Goal: Transaction & Acquisition: Purchase product/service

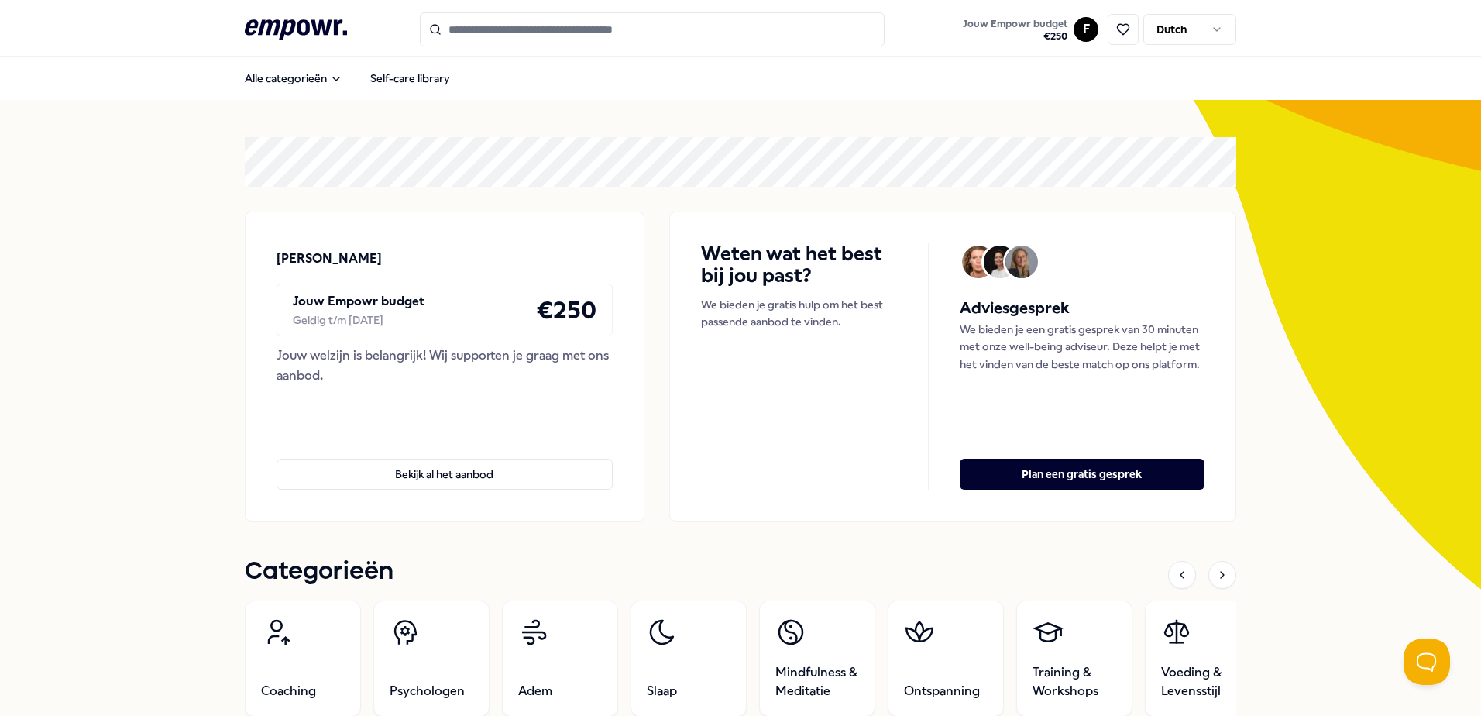
scroll to position [232, 0]
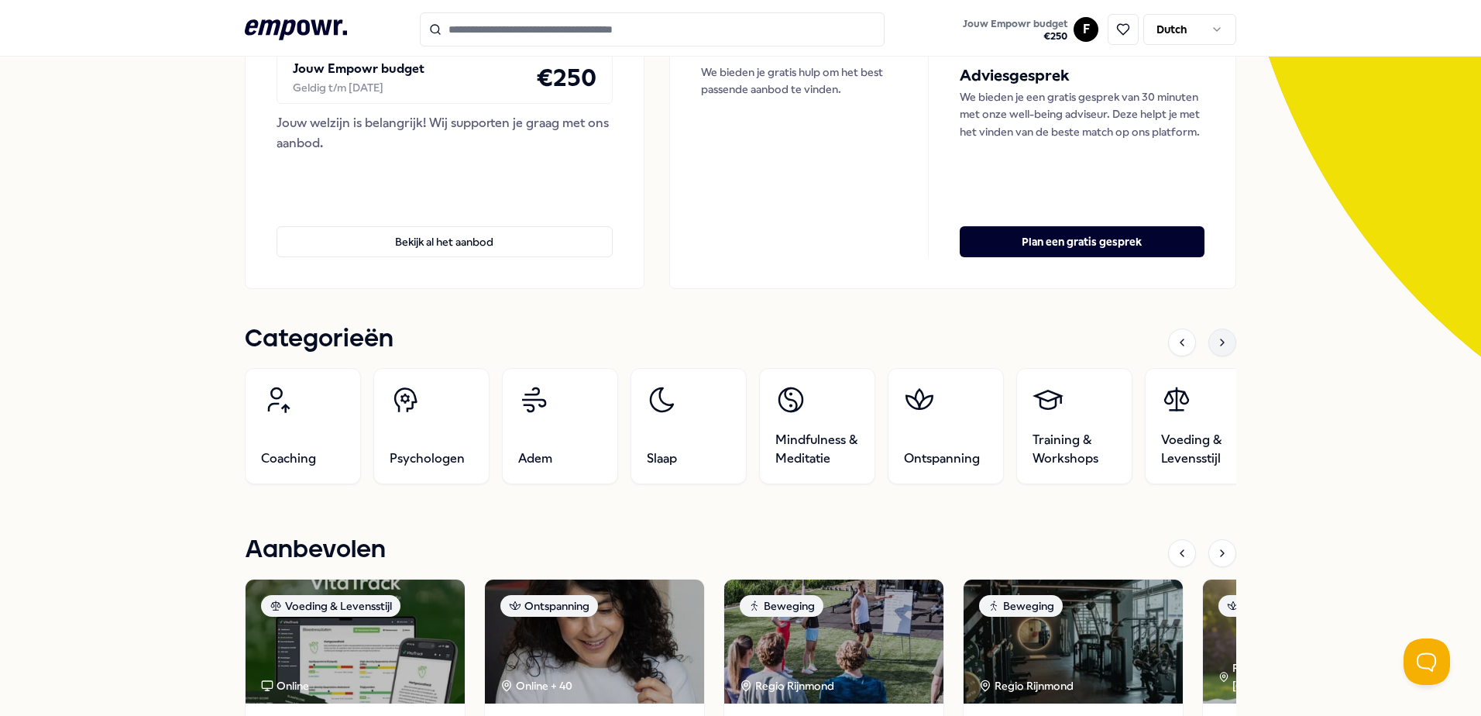
click at [1221, 336] on icon at bounding box center [1222, 342] width 12 height 12
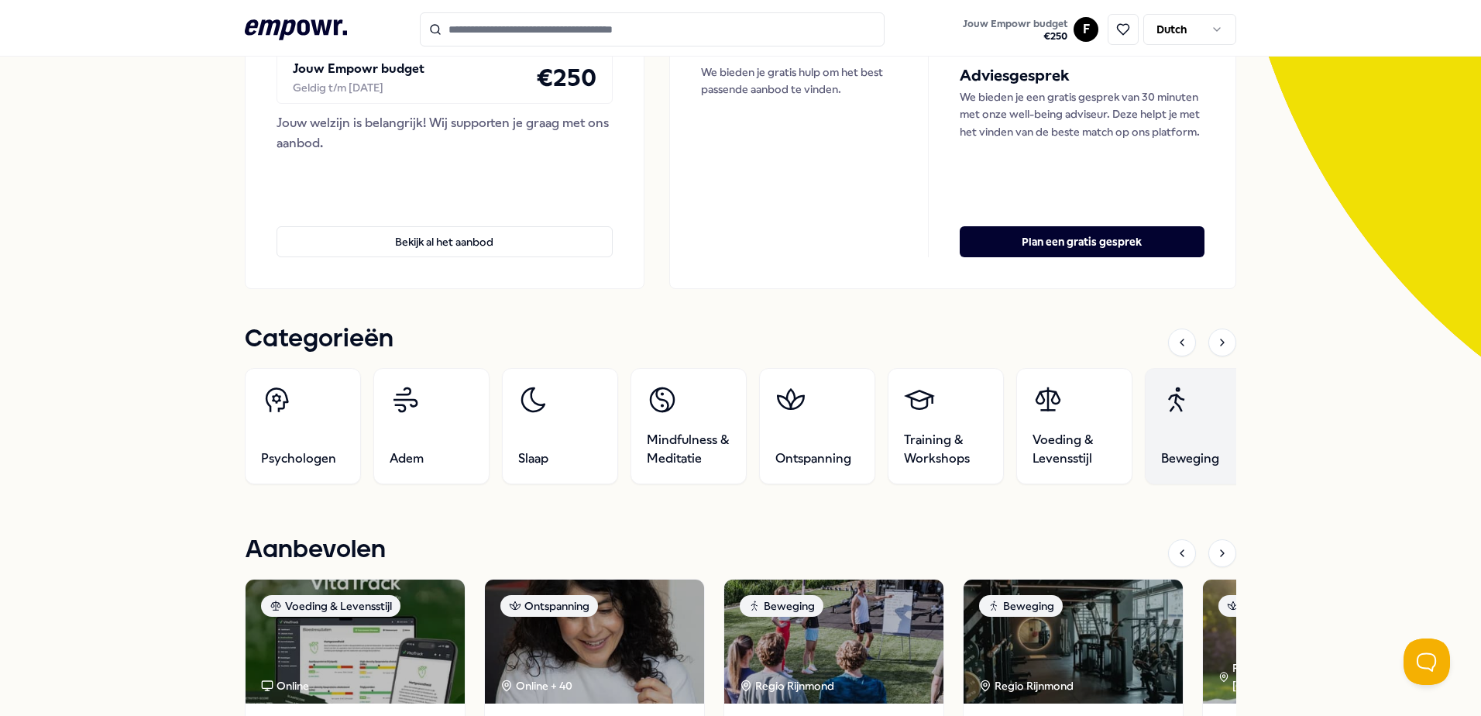
click at [1188, 435] on link "Beweging" at bounding box center [1203, 426] width 116 height 116
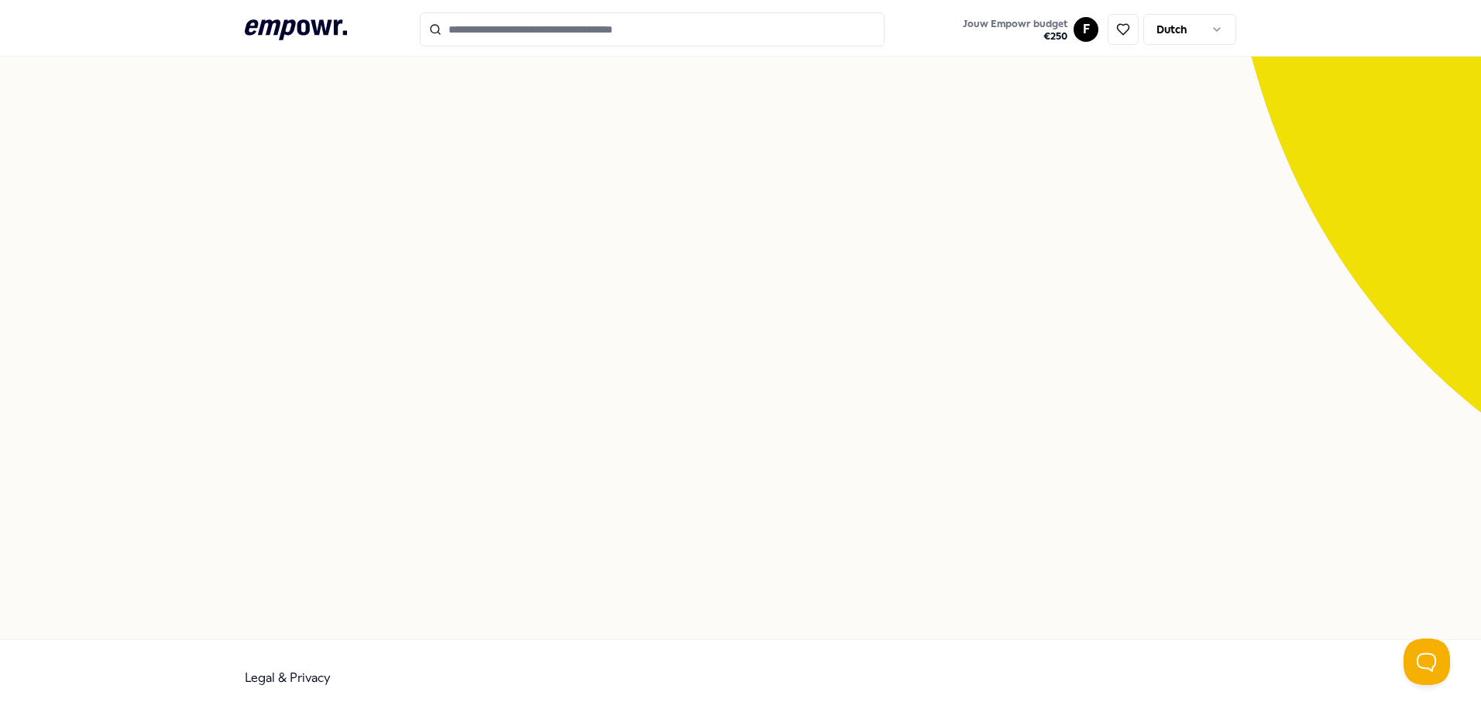
scroll to position [100, 0]
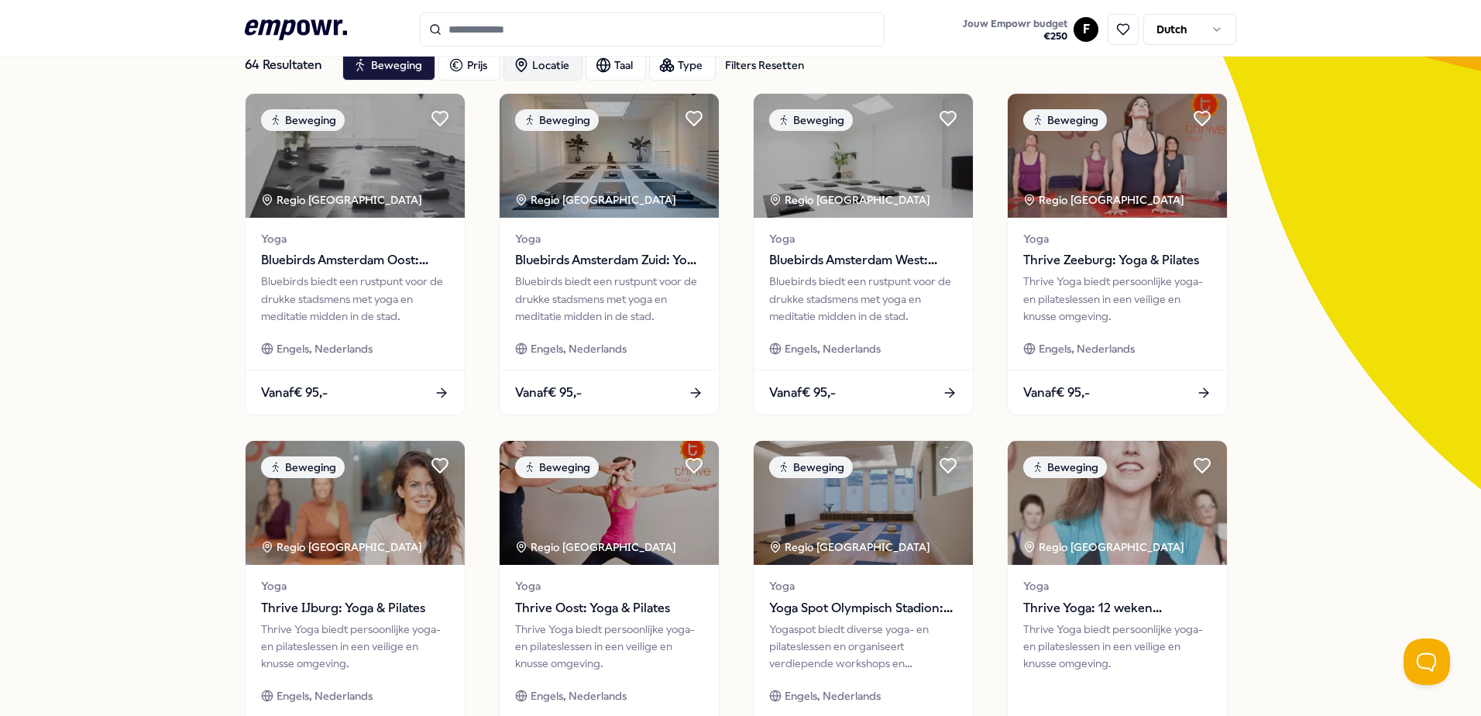
click at [538, 63] on div "Locatie" at bounding box center [543, 65] width 79 height 31
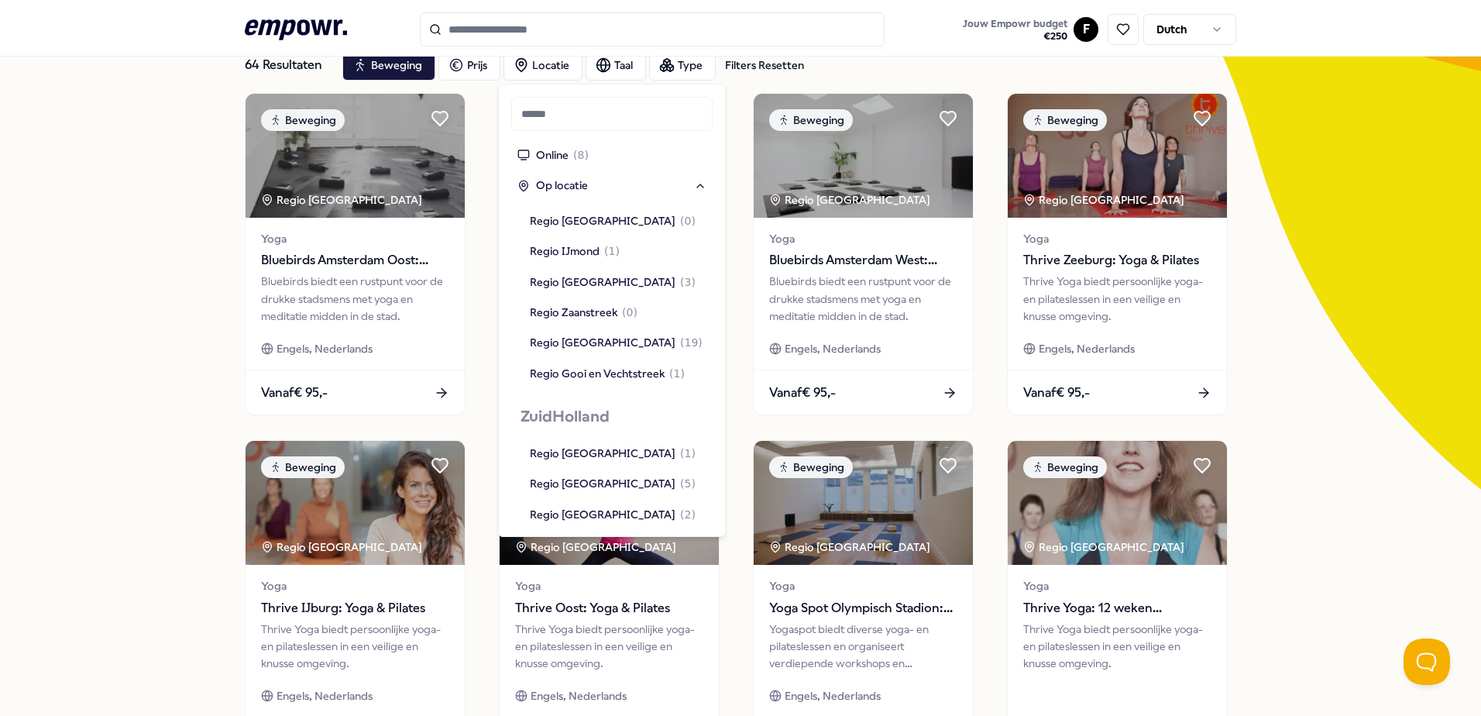
scroll to position [1085, 0]
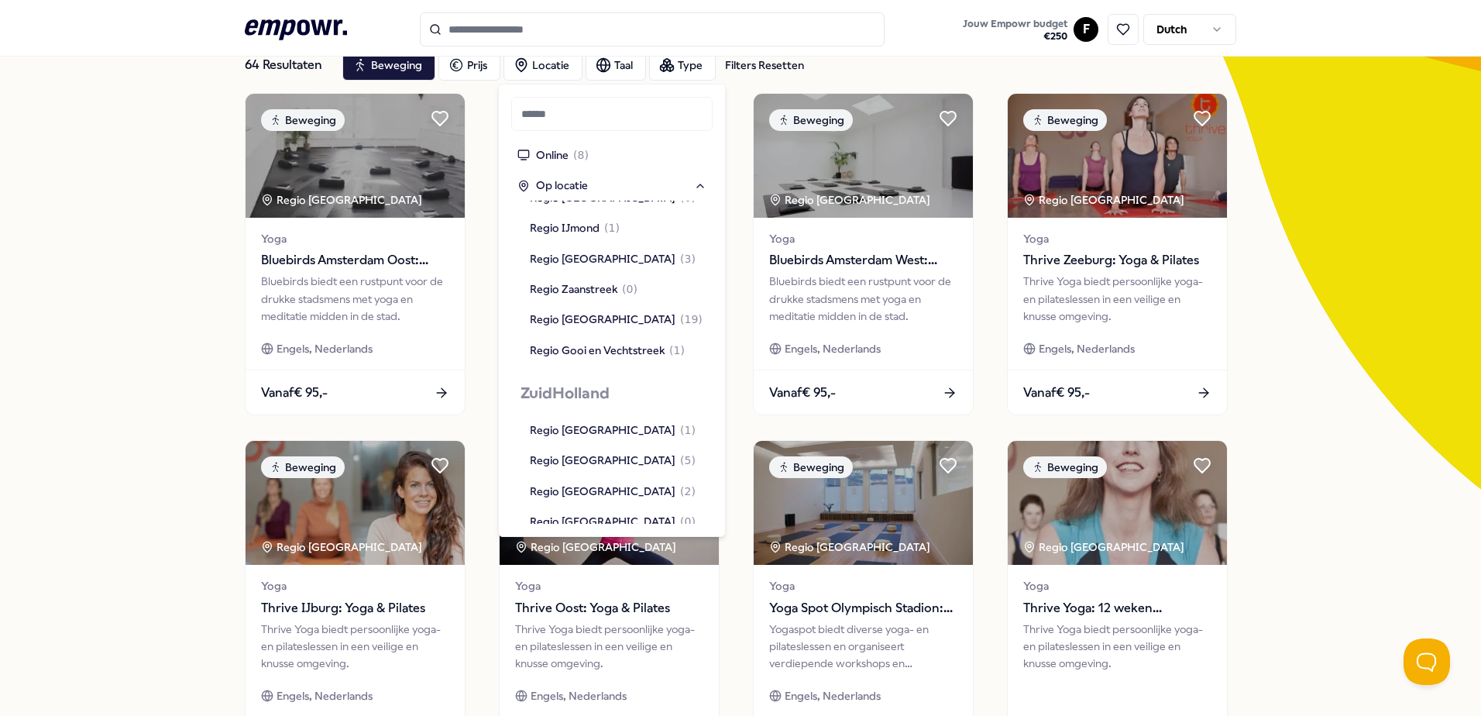
click at [566, 544] on div "Regio Rijnmond ( 4 )" at bounding box center [579, 552] width 99 height 17
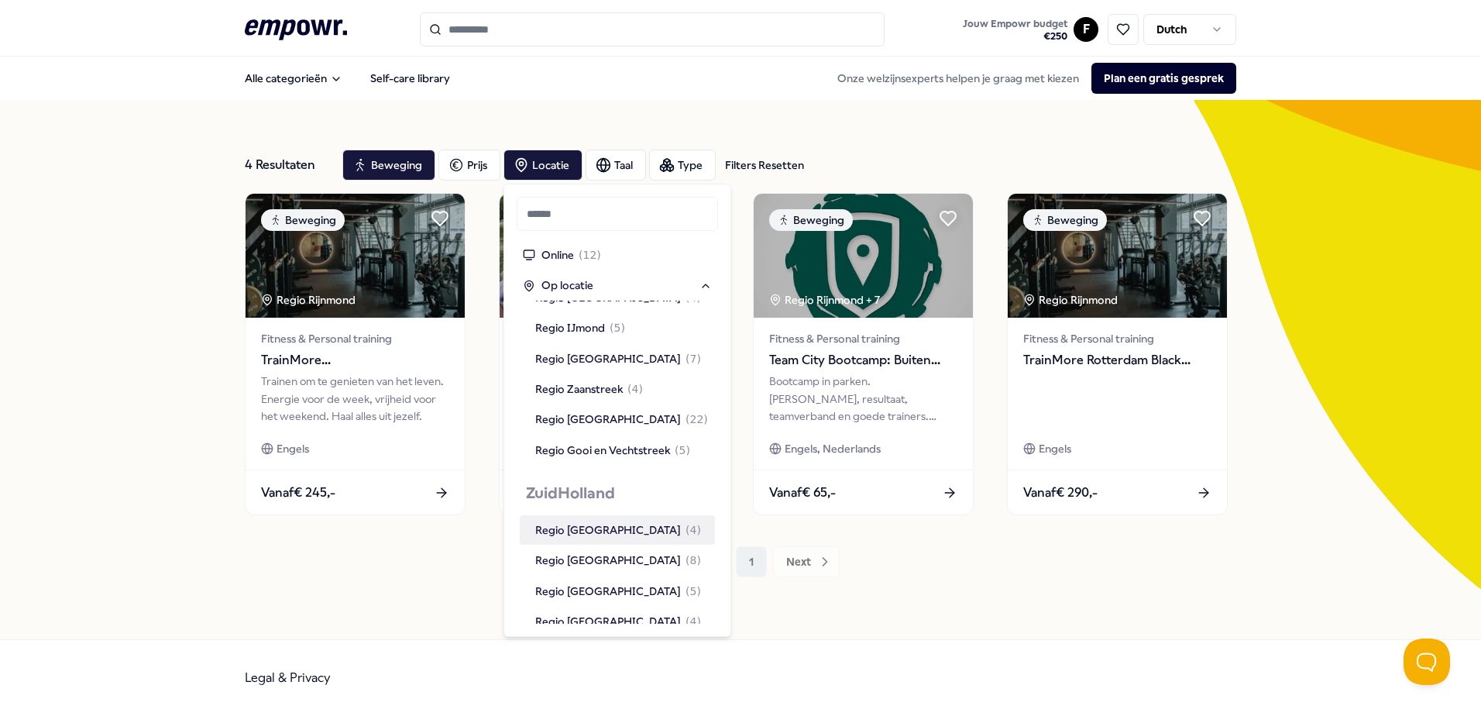
click at [101, 388] on div "4 Resultaten Filters Resetten Beweging Prijs Locatie Taal Type Filters Resetten…" at bounding box center [740, 369] width 1481 height 539
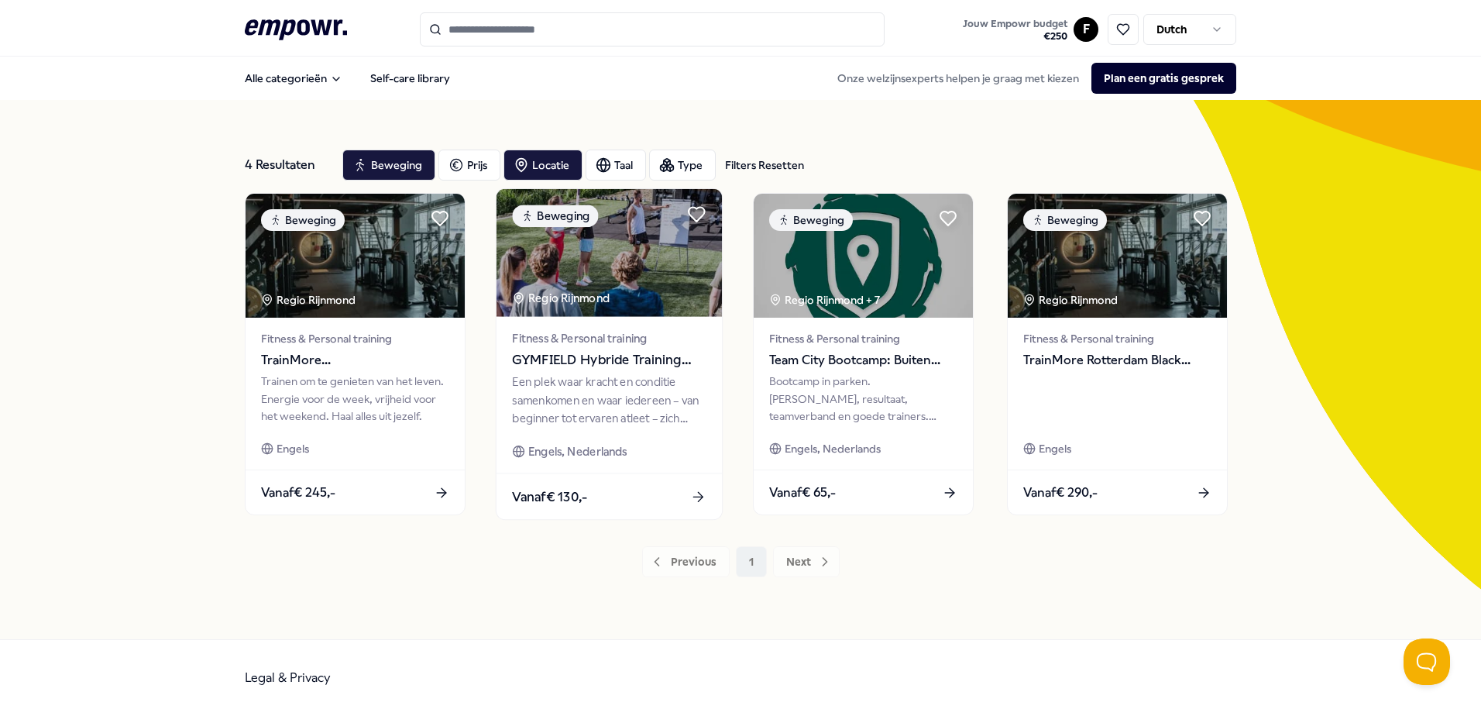
click at [617, 269] on img at bounding box center [609, 253] width 225 height 128
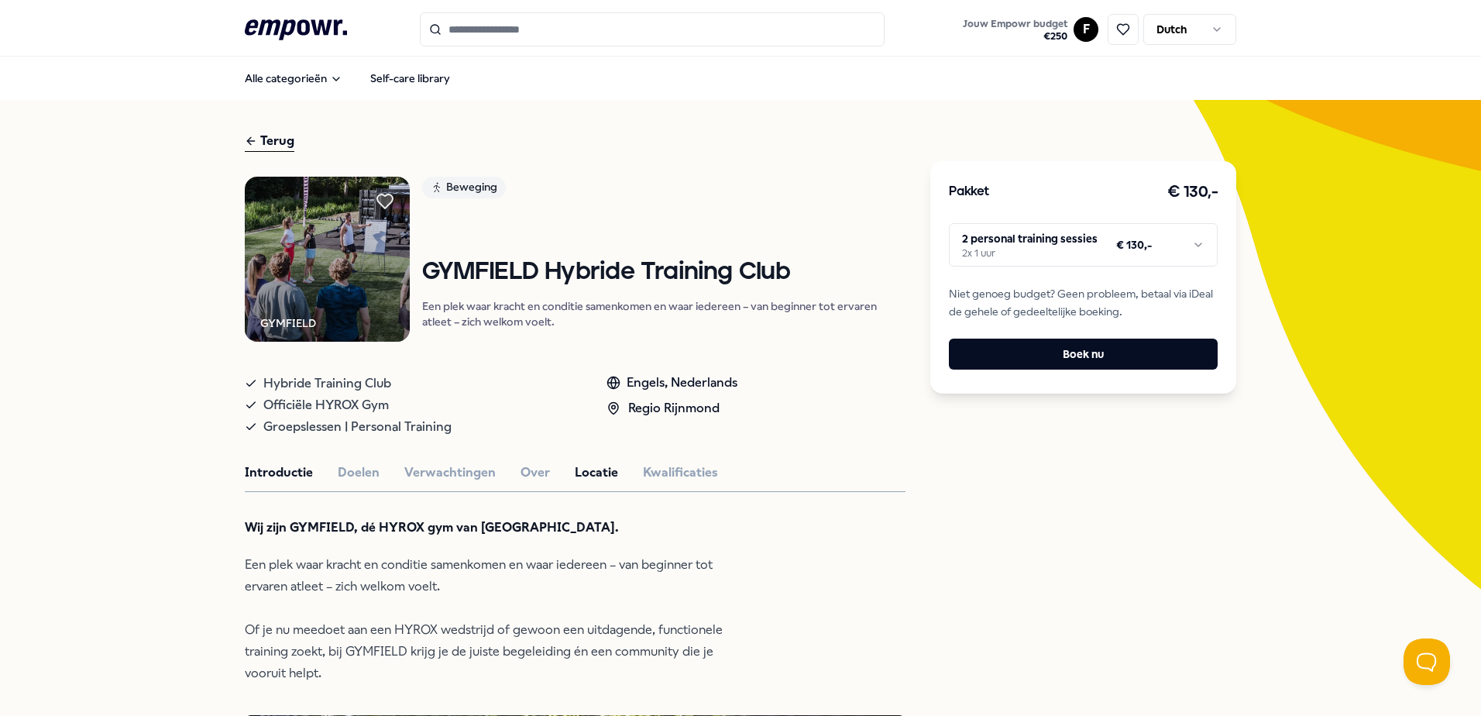
click at [589, 472] on button "Locatie" at bounding box center [596, 473] width 43 height 20
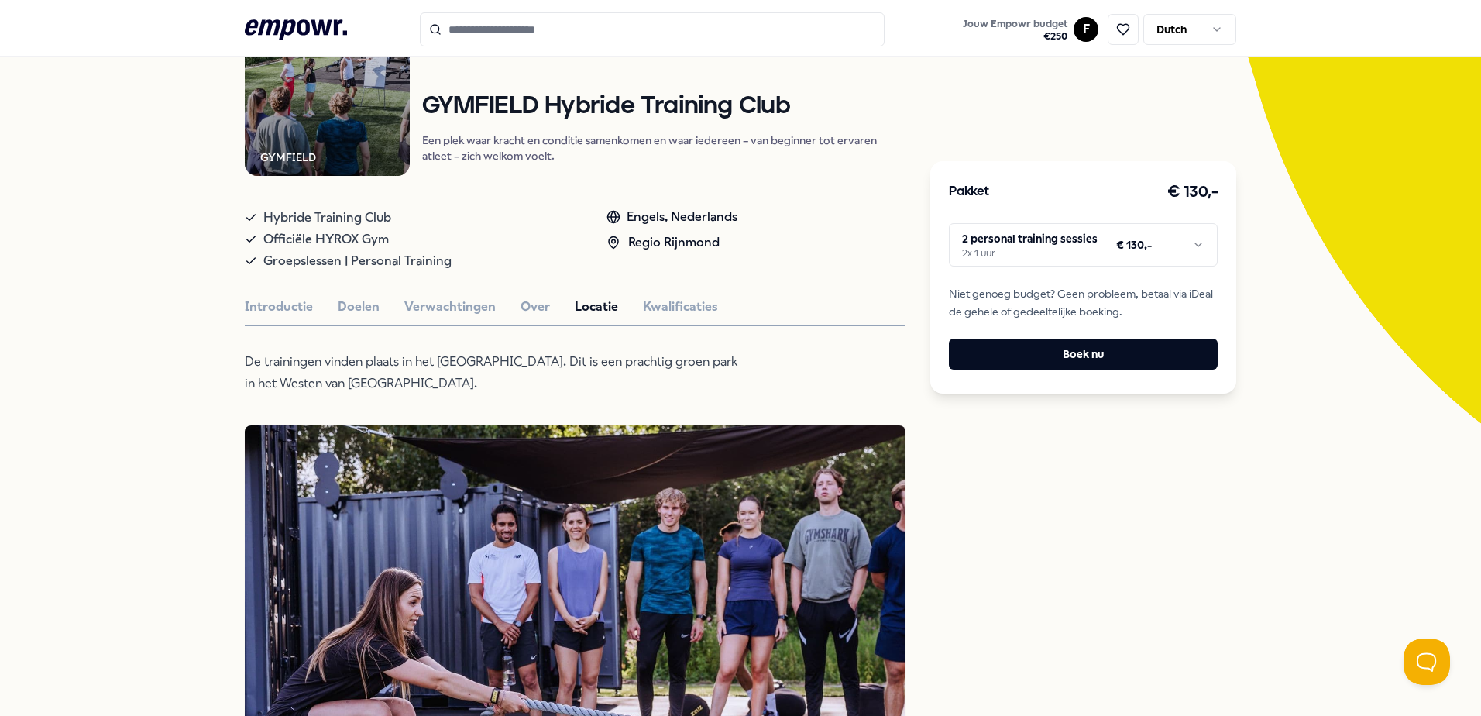
scroll to position [155, 0]
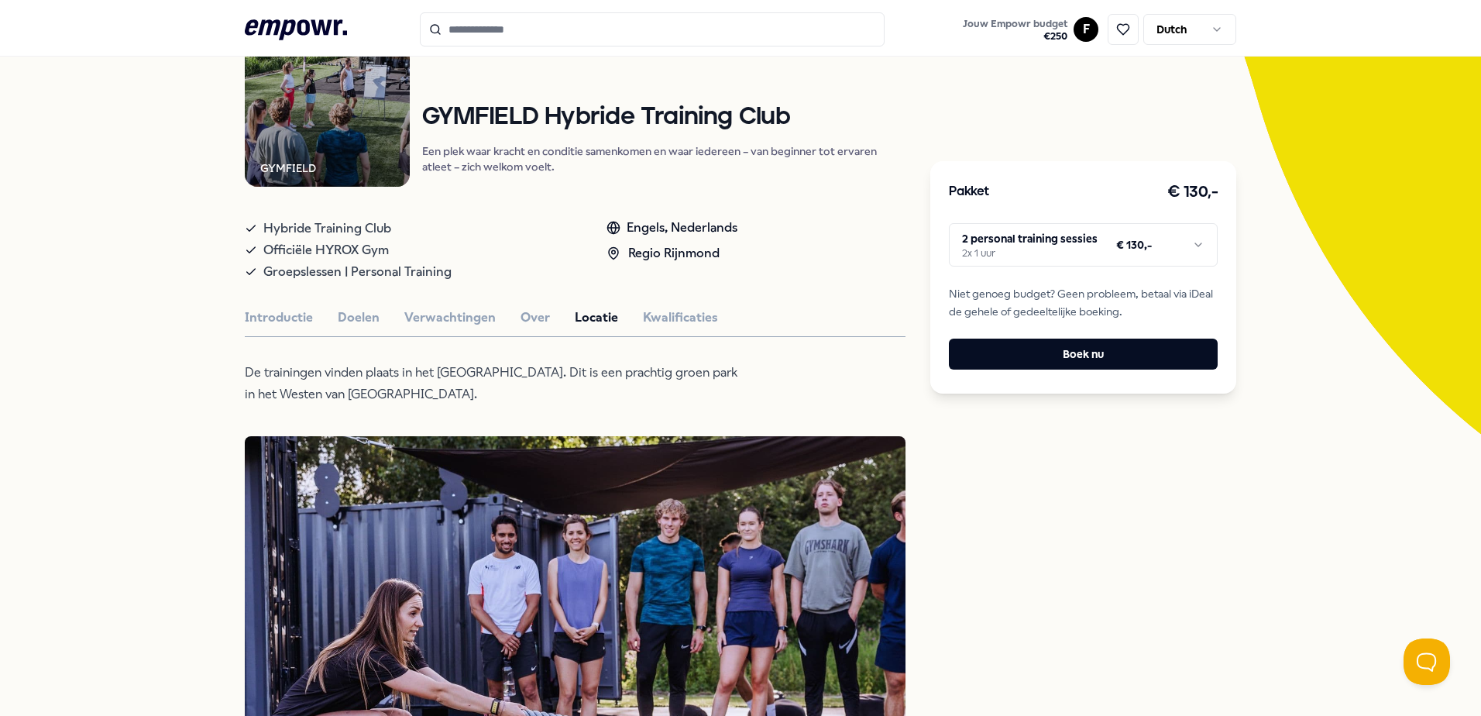
click at [1189, 236] on html ".empowr-logo_svg__cls-1{fill:#03032f} Jouw Empowr budget € 250 F Dutch Alle cat…" at bounding box center [740, 358] width 1481 height 716
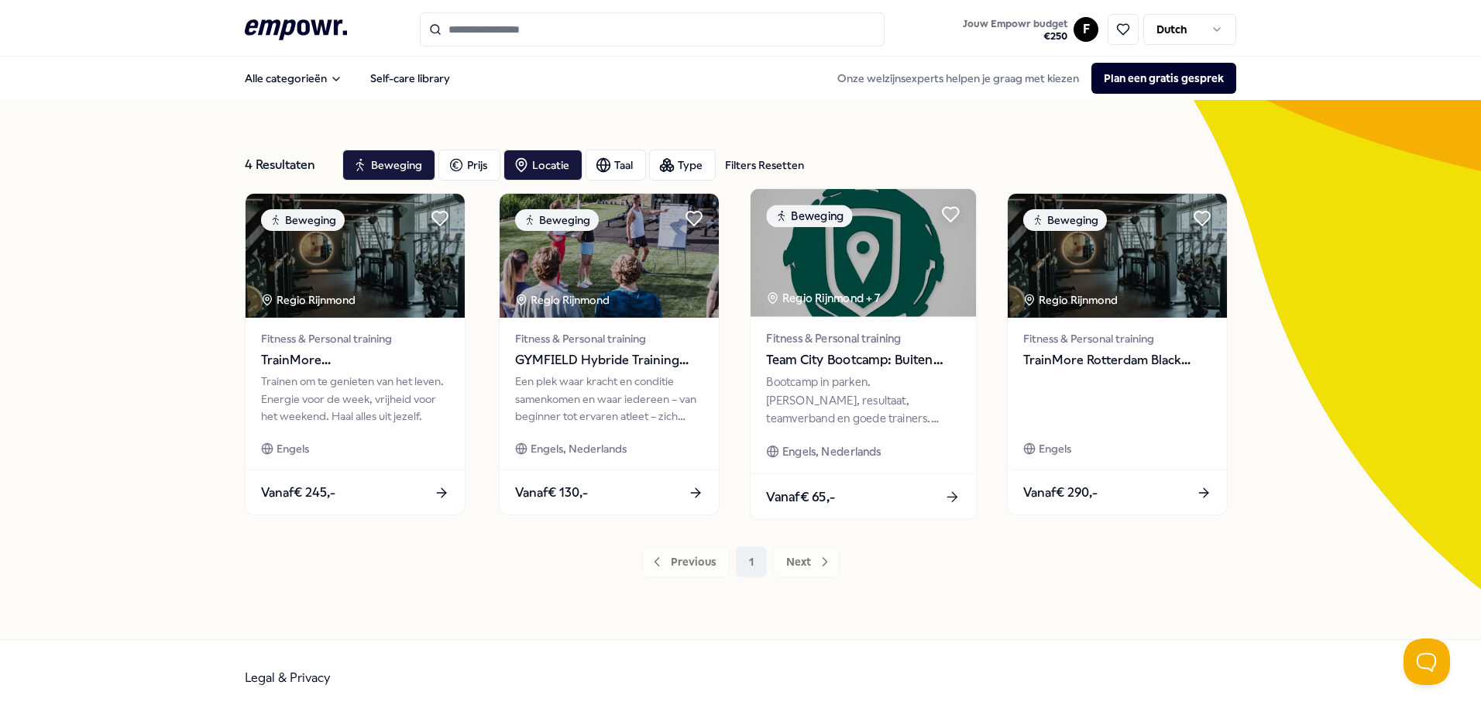
click at [946, 494] on icon at bounding box center [952, 497] width 16 height 16
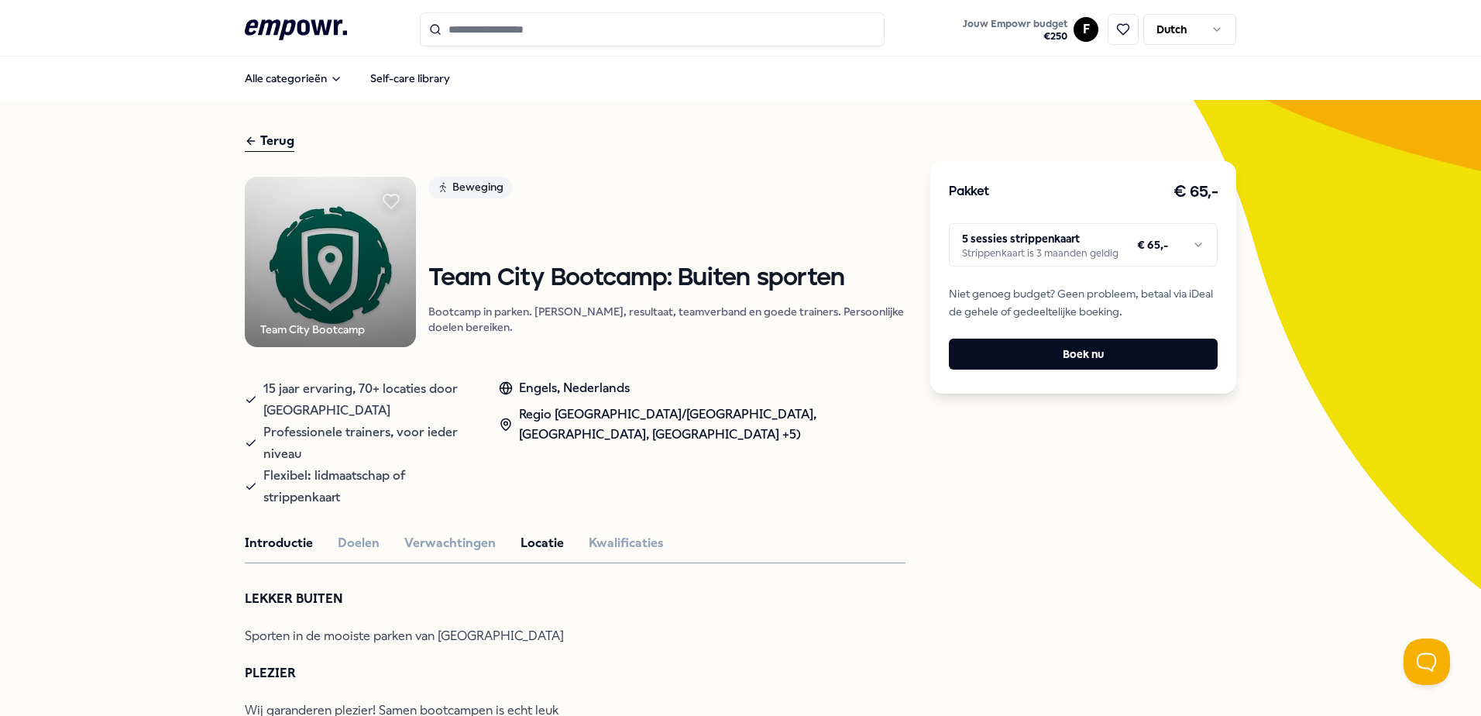
click at [533, 533] on button "Locatie" at bounding box center [542, 543] width 43 height 20
